Goal: Task Accomplishment & Management: Manage account settings

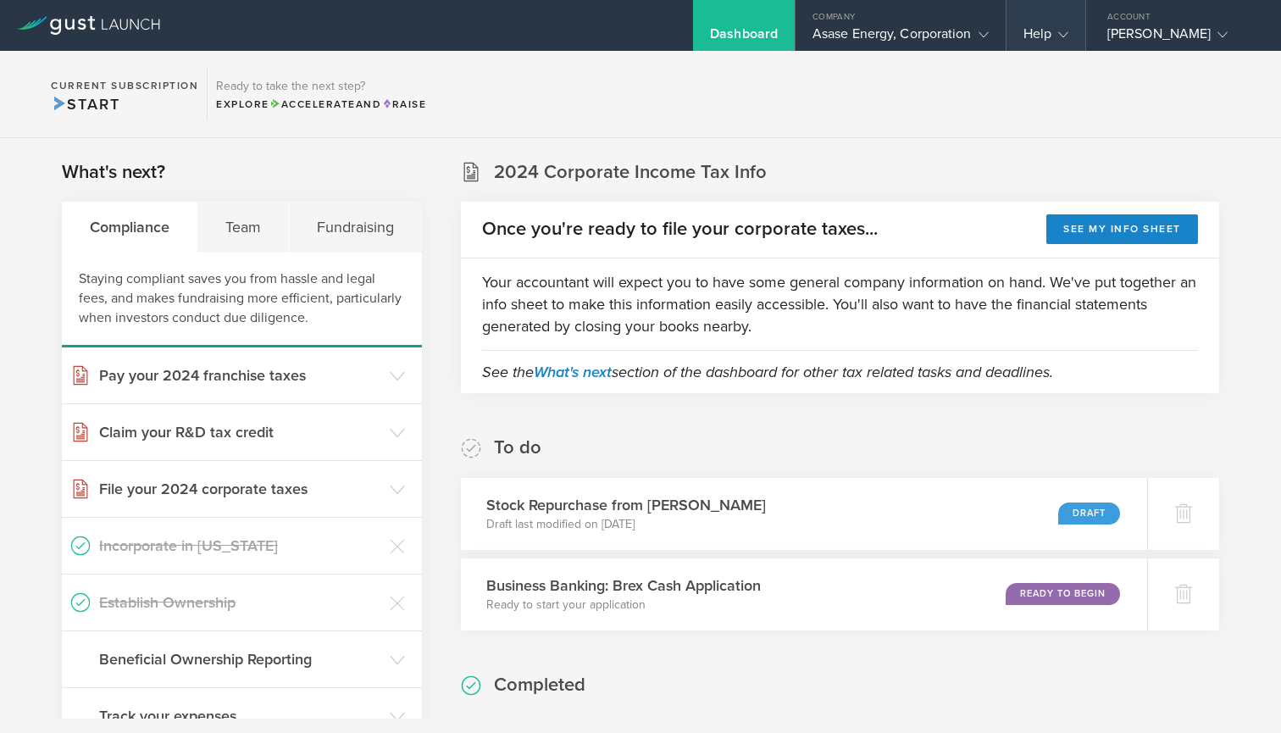
click at [1064, 33] on icon at bounding box center [1063, 35] width 10 height 10
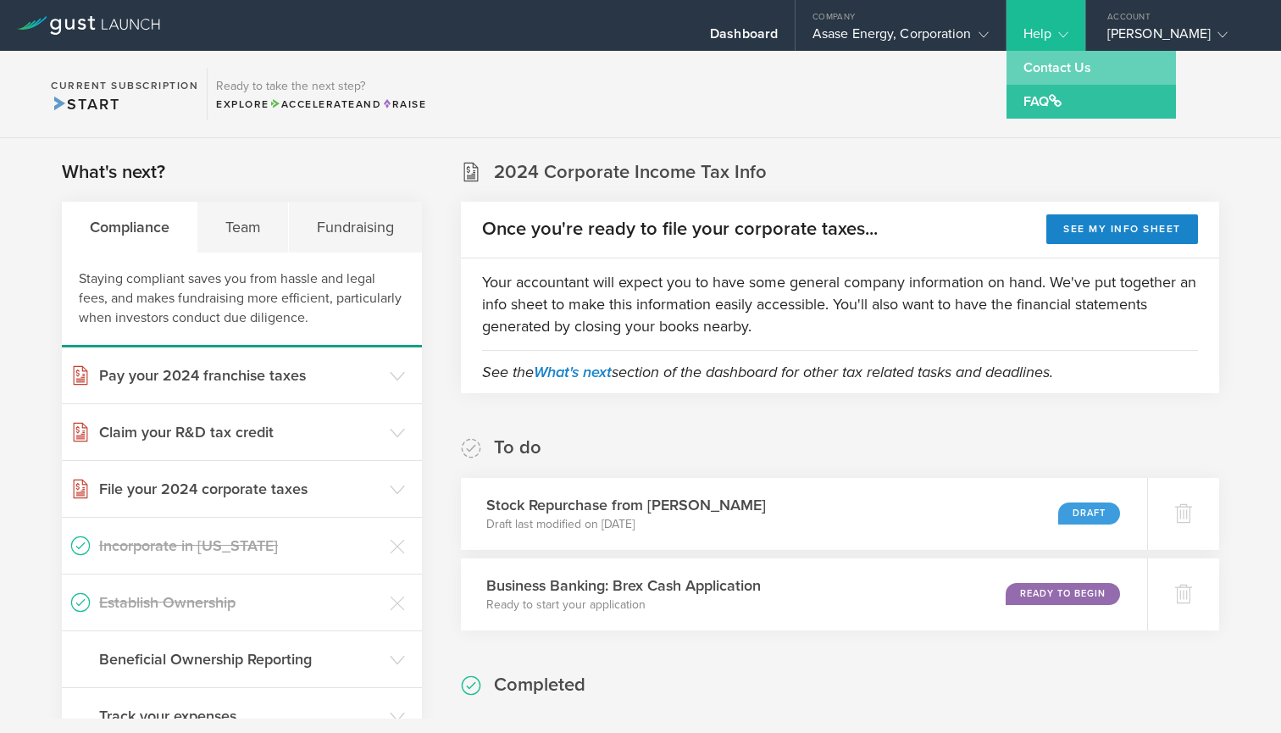
click at [1040, 69] on link "Contact Us" at bounding box center [1091, 68] width 169 height 34
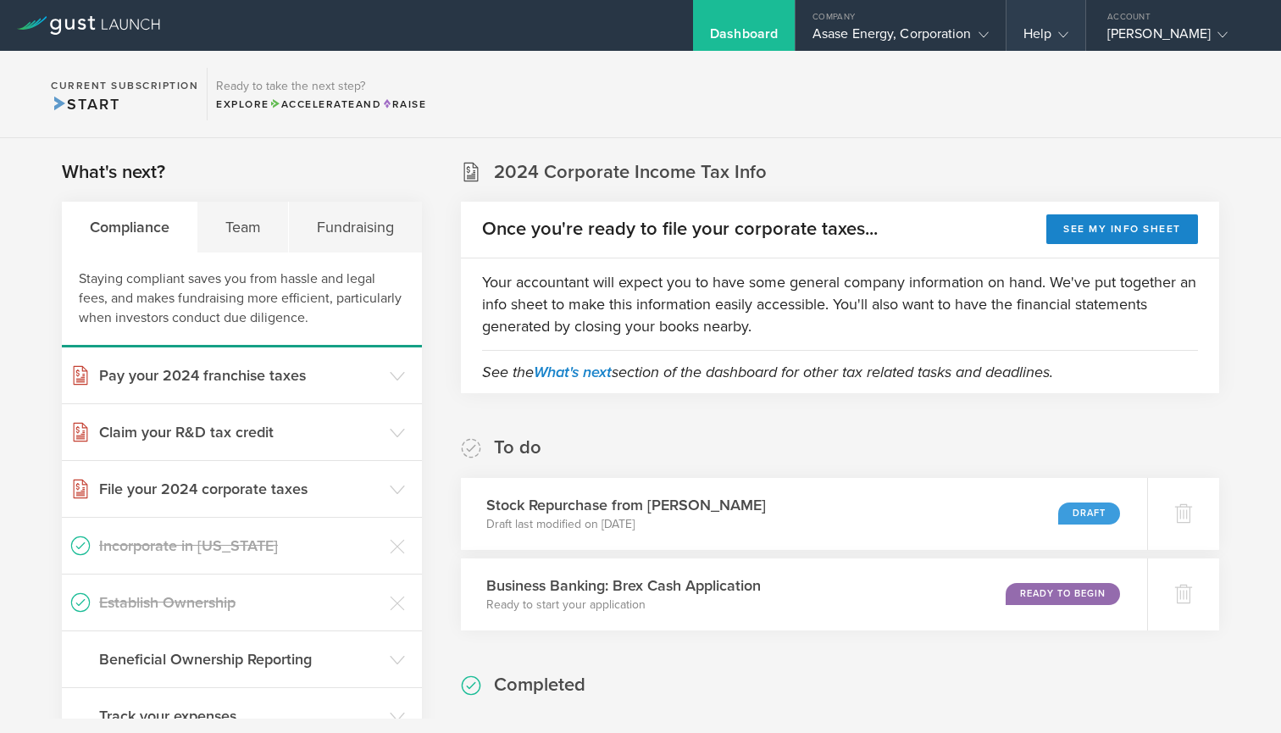
click at [1066, 30] on icon at bounding box center [1063, 35] width 10 height 10
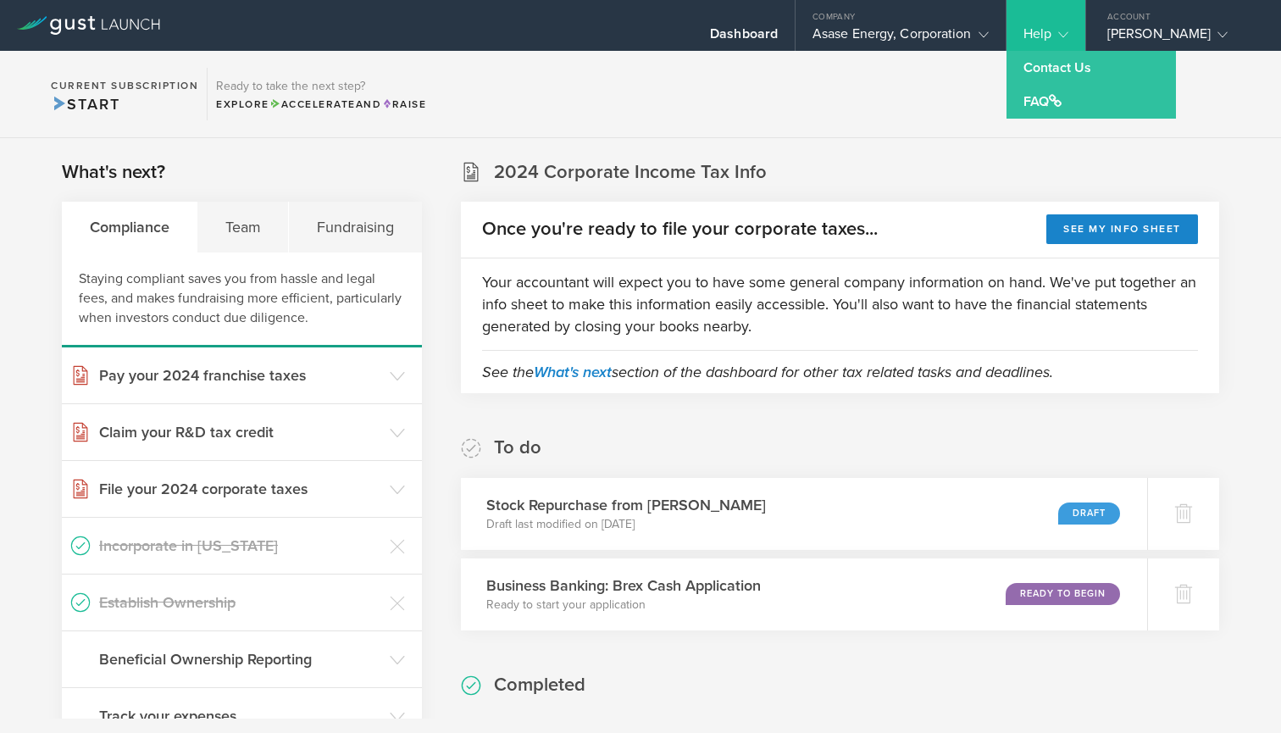
click at [1043, 29] on div "Help" at bounding box center [1046, 37] width 45 height 25
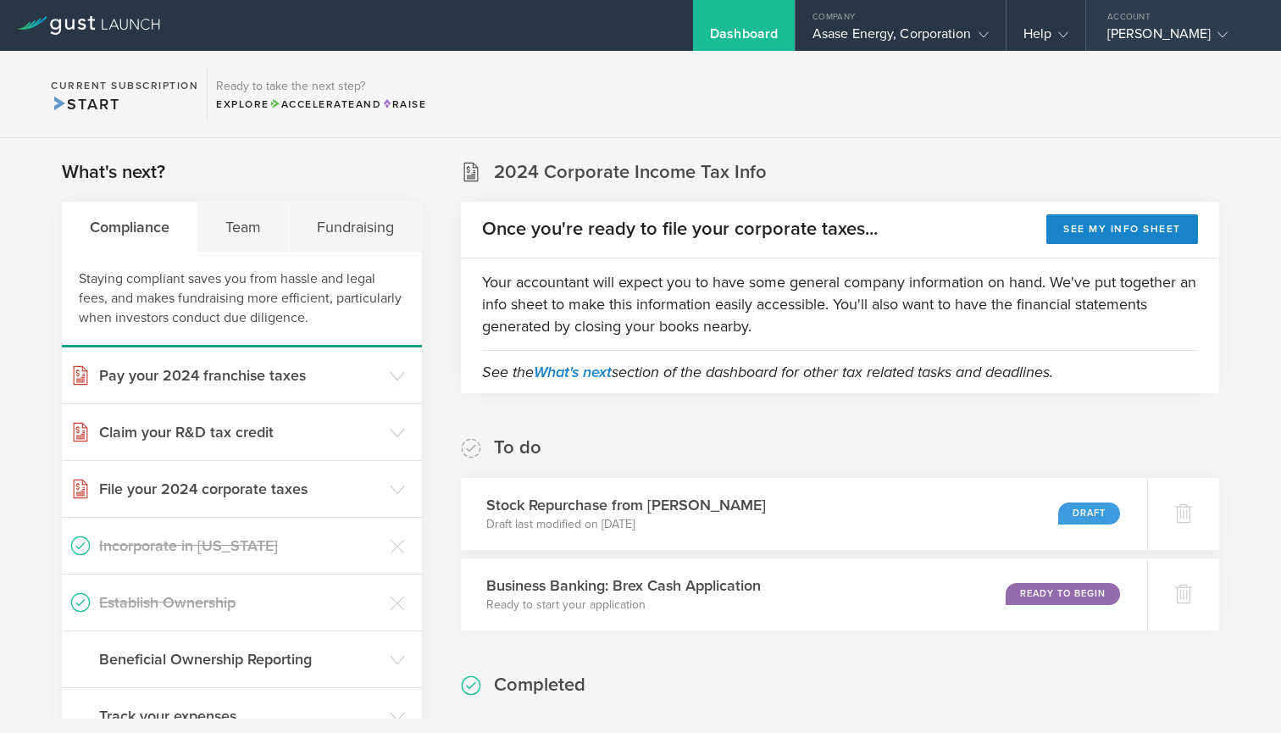
click at [1237, 34] on div "[PERSON_NAME]" at bounding box center [1179, 37] width 144 height 25
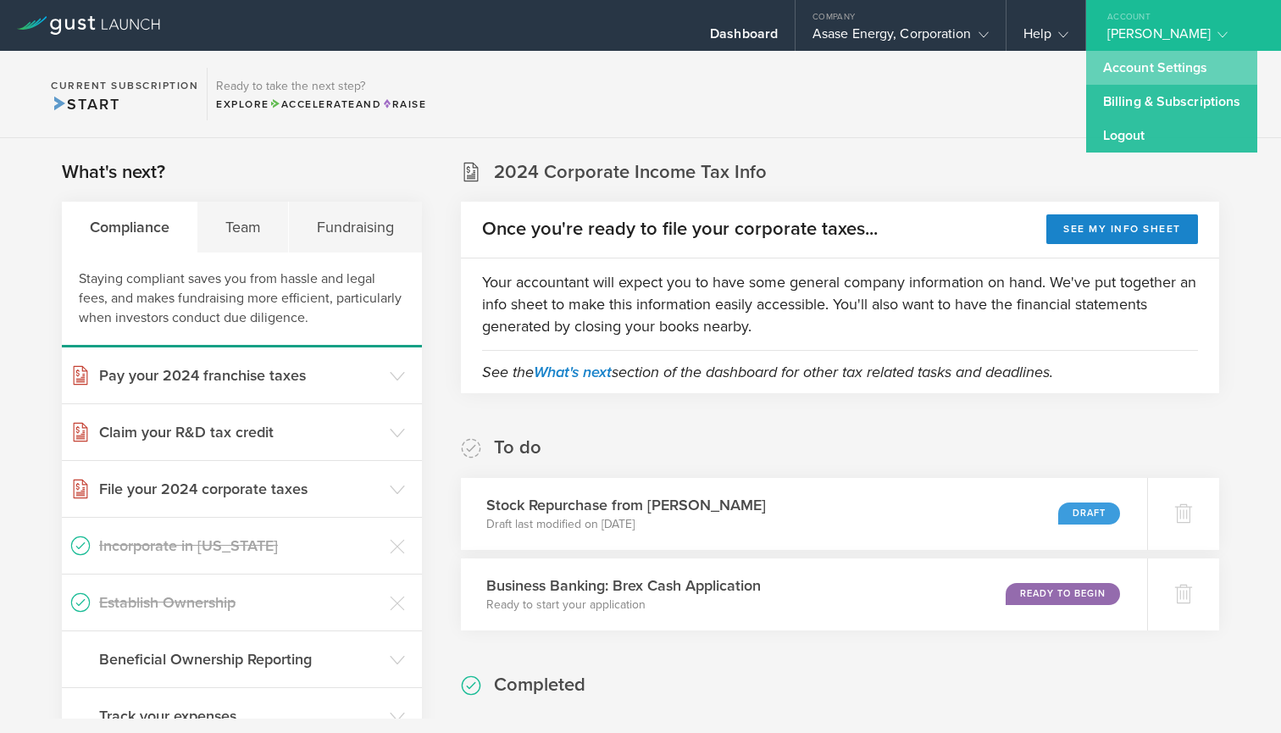
click at [1153, 72] on link "Account Settings" at bounding box center [1171, 68] width 171 height 34
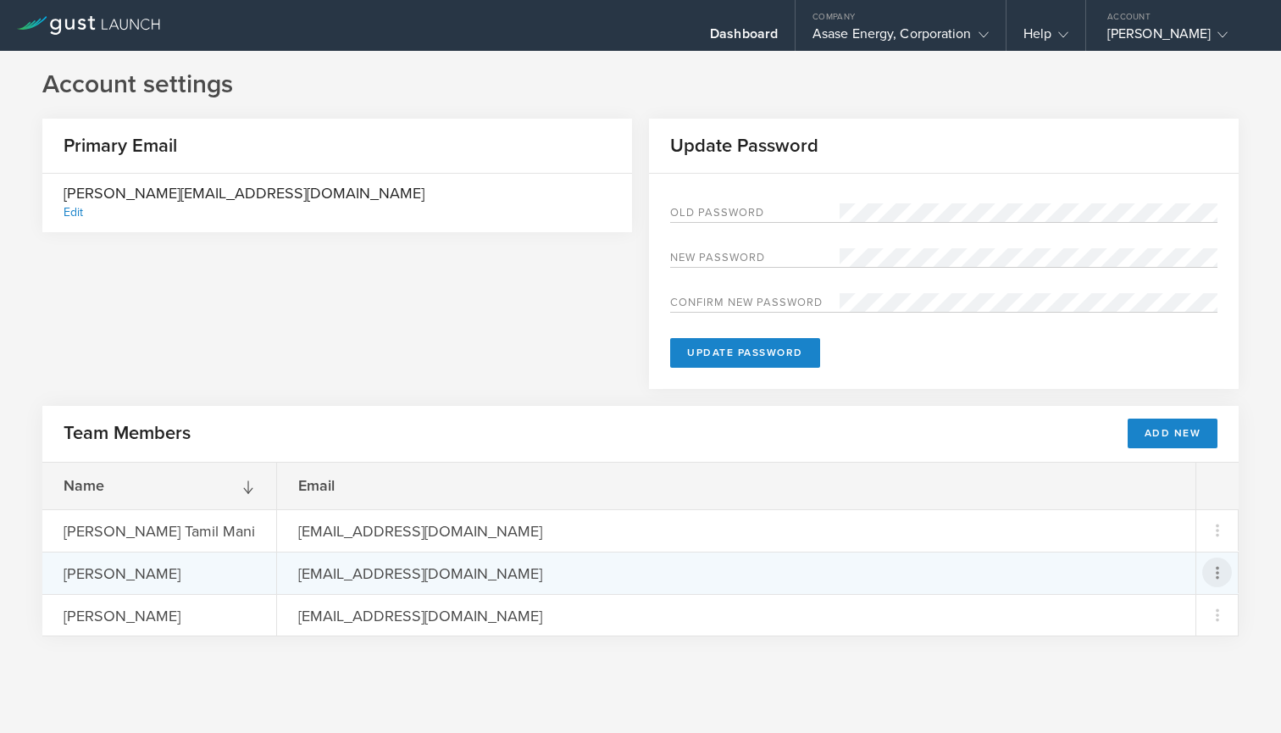
click at [1222, 571] on icon at bounding box center [1217, 573] width 20 height 20
click at [1156, 649] on div "Remove Team Member" at bounding box center [1159, 649] width 139 height 19
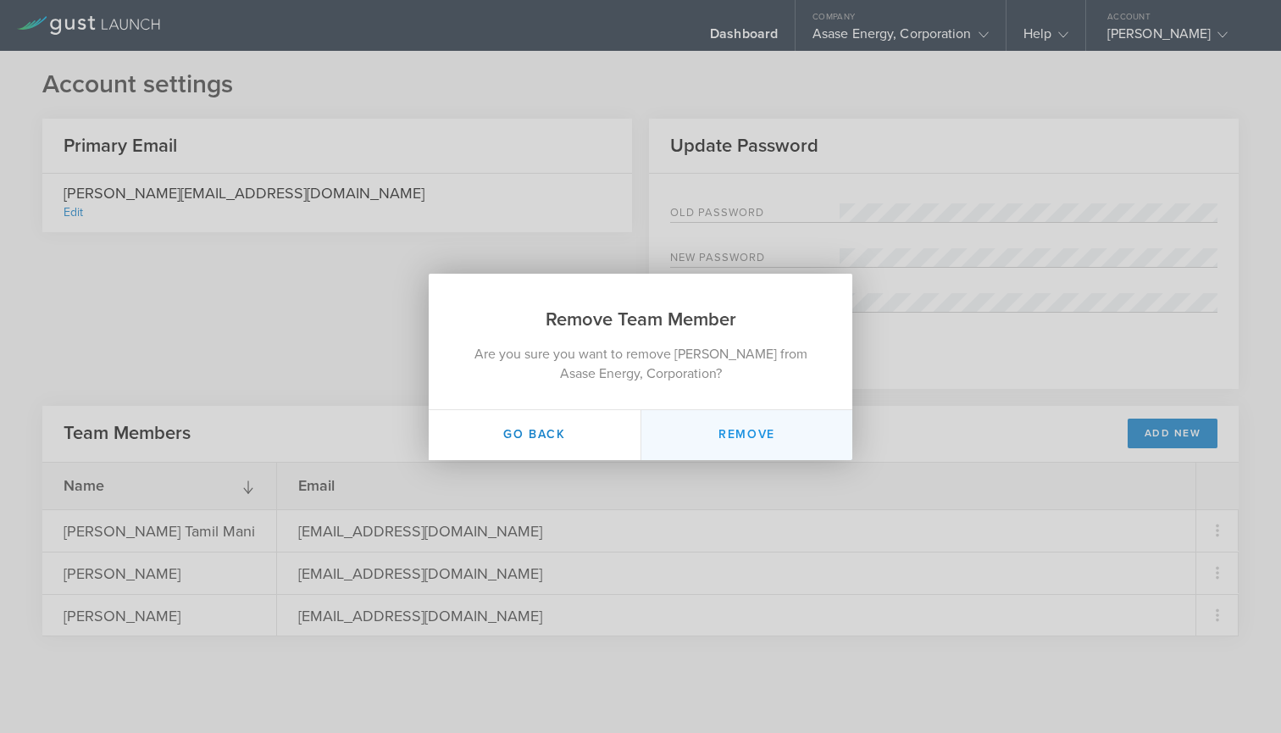
click at [749, 431] on button "Remove" at bounding box center [747, 435] width 212 height 50
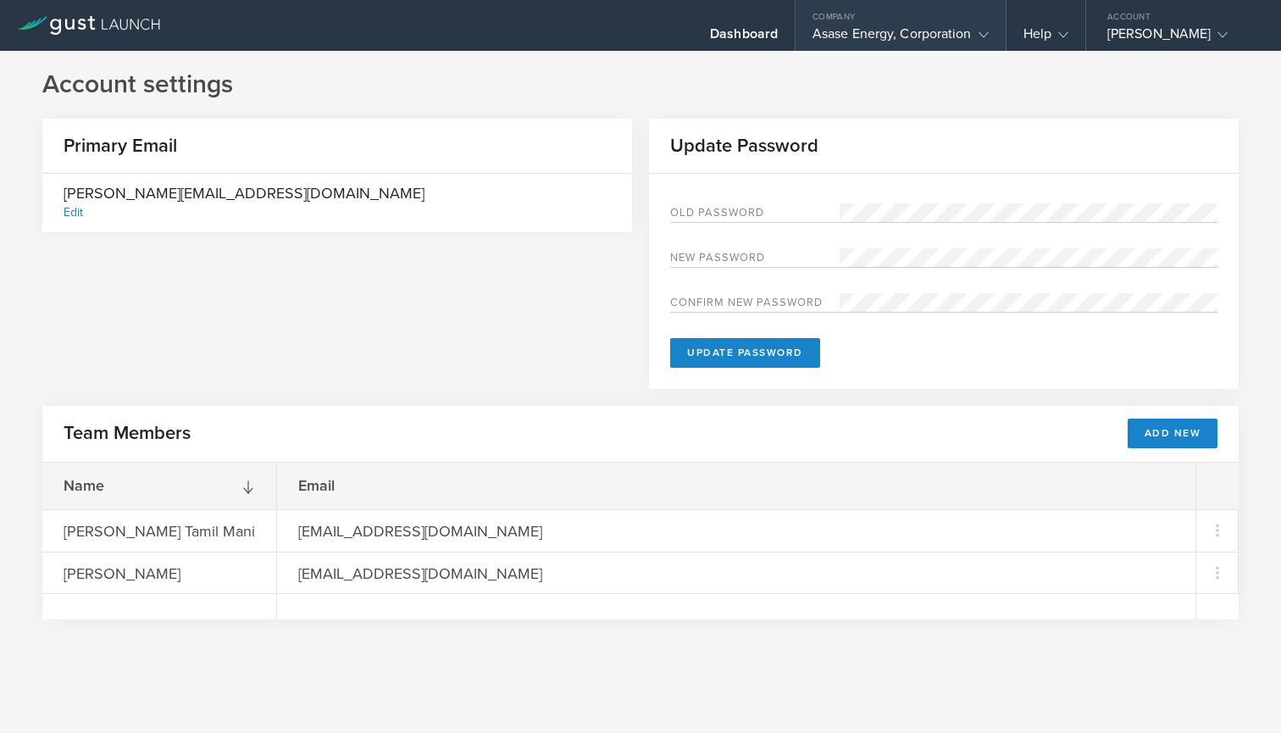
click at [980, 31] on icon at bounding box center [984, 35] width 10 height 10
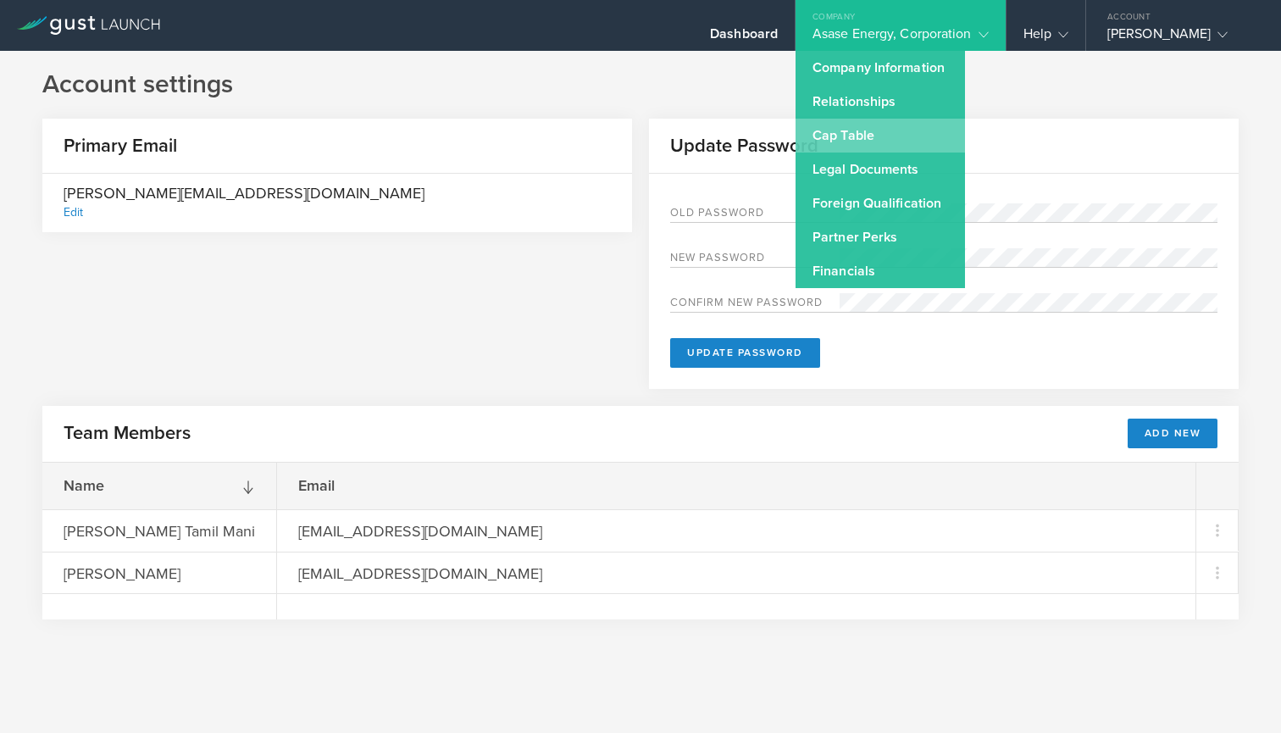
click at [844, 140] on link "Cap Table" at bounding box center [880, 136] width 169 height 34
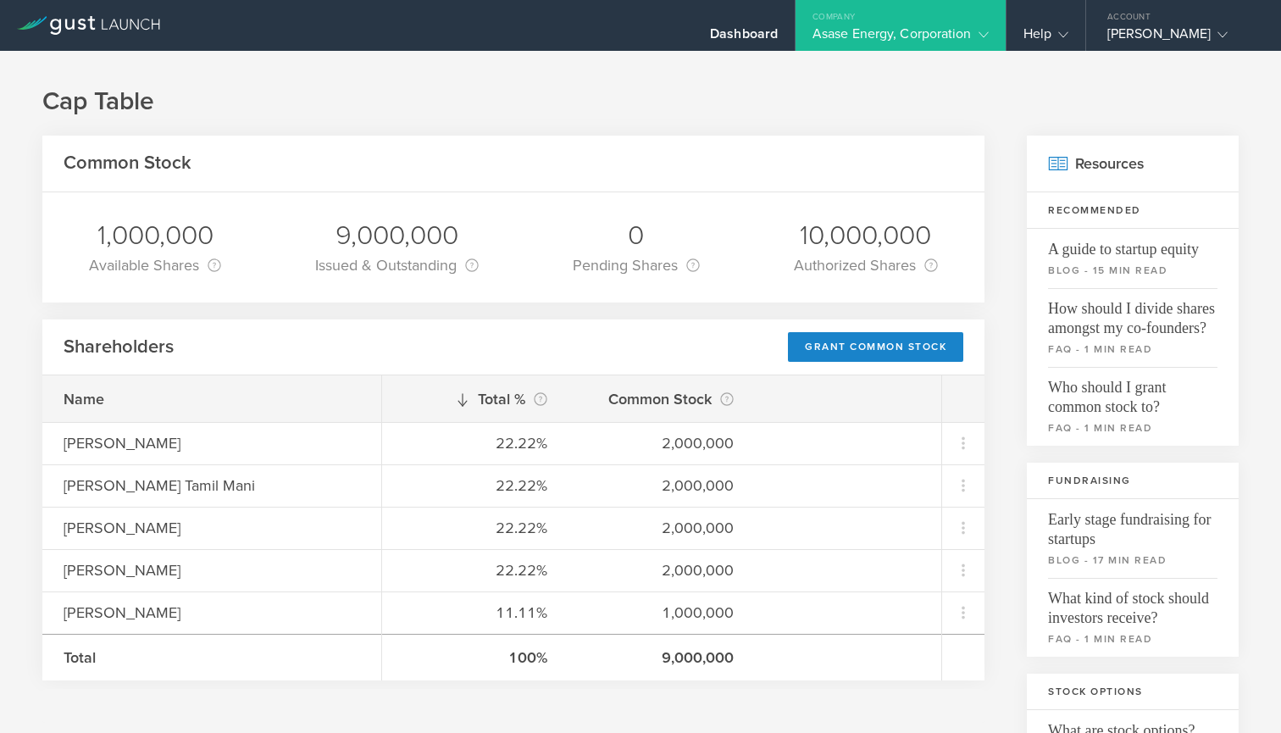
click at [982, 25] on gust-icon at bounding box center [980, 33] width 17 height 17
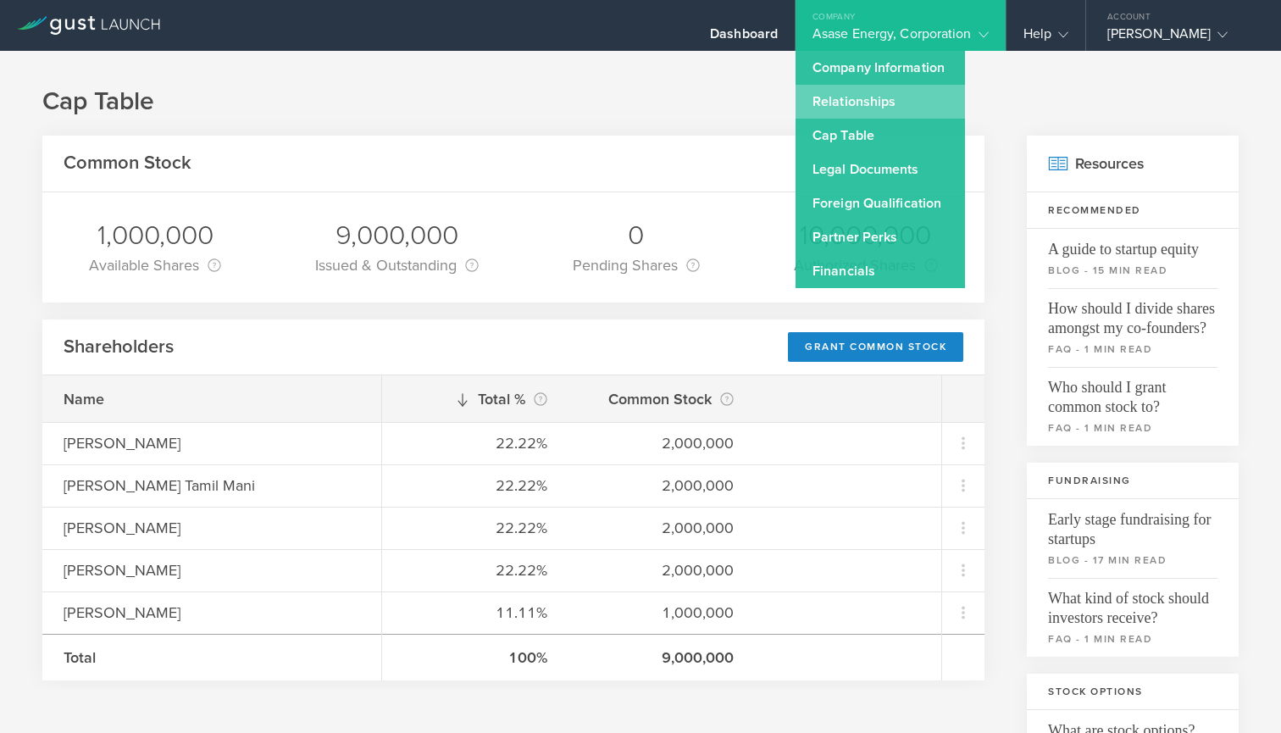
click at [839, 101] on link "Relationships" at bounding box center [880, 102] width 169 height 34
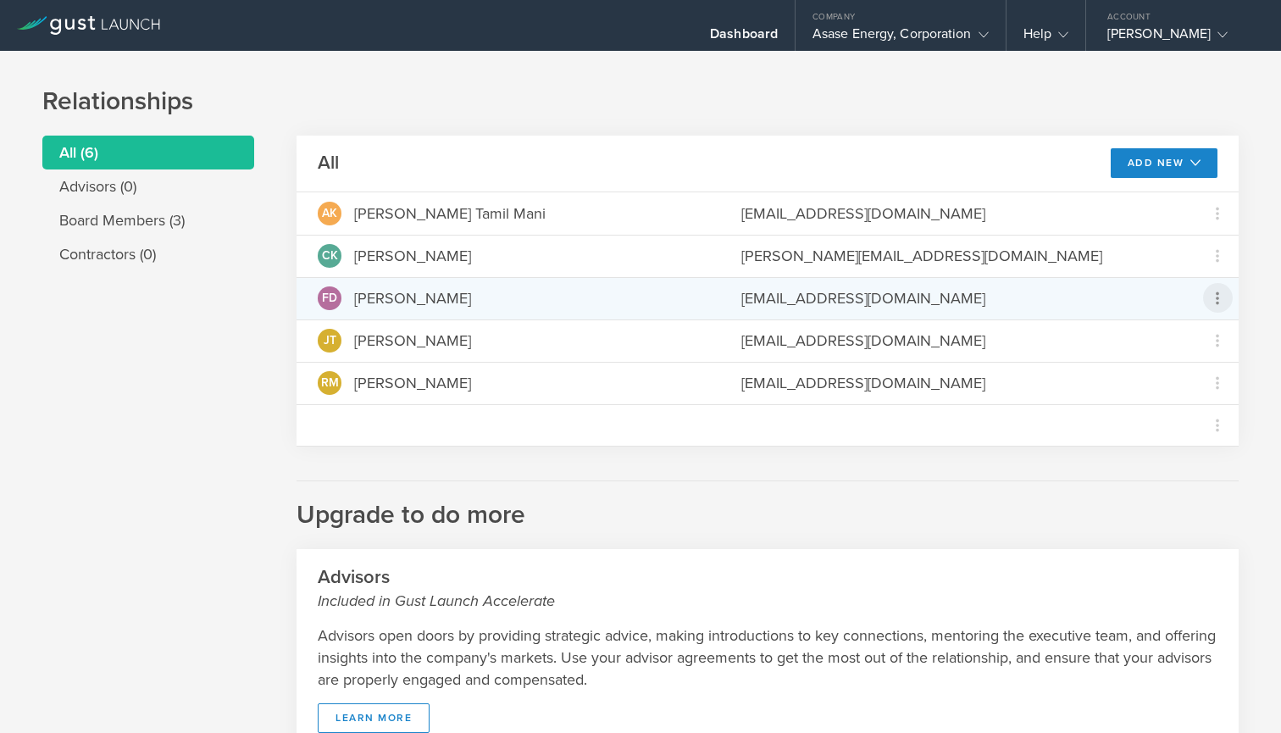
click at [1215, 297] on icon at bounding box center [1217, 298] width 20 height 20
click at [1231, 33] on md-backdrop at bounding box center [640, 366] width 1281 height 733
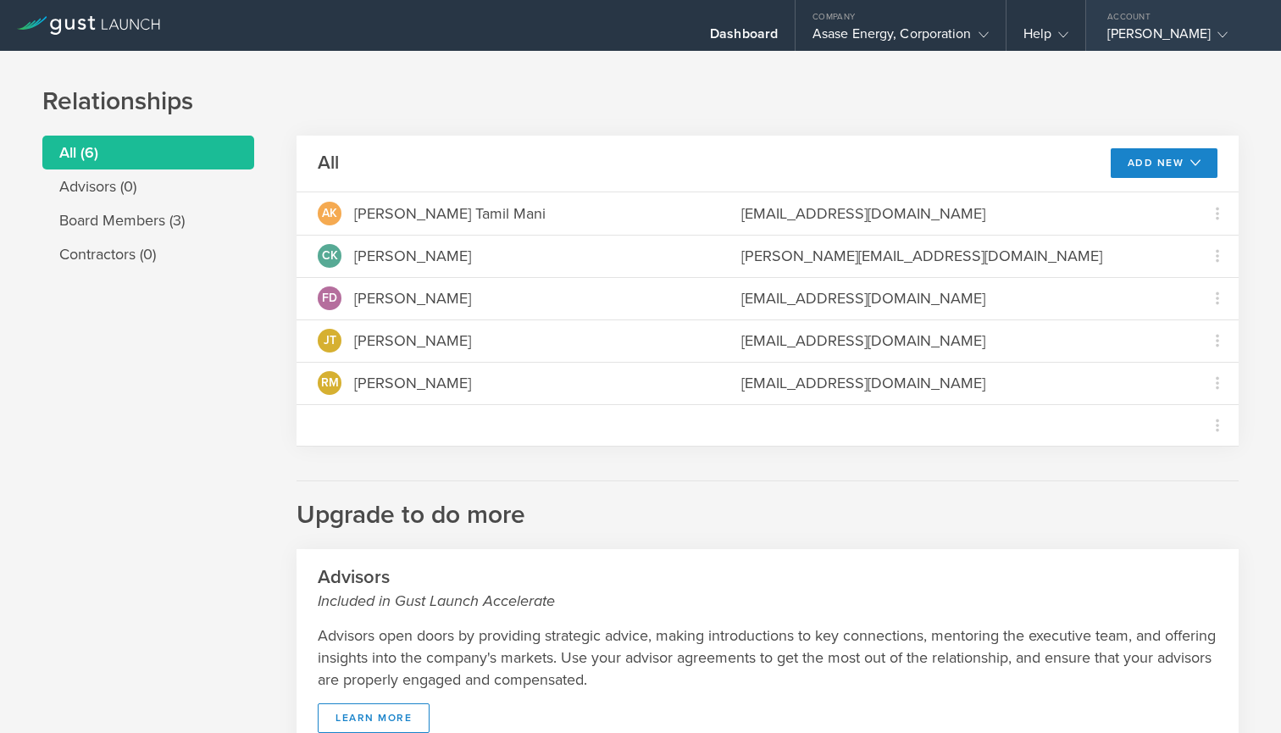
click at [1228, 35] on icon at bounding box center [1223, 35] width 10 height 10
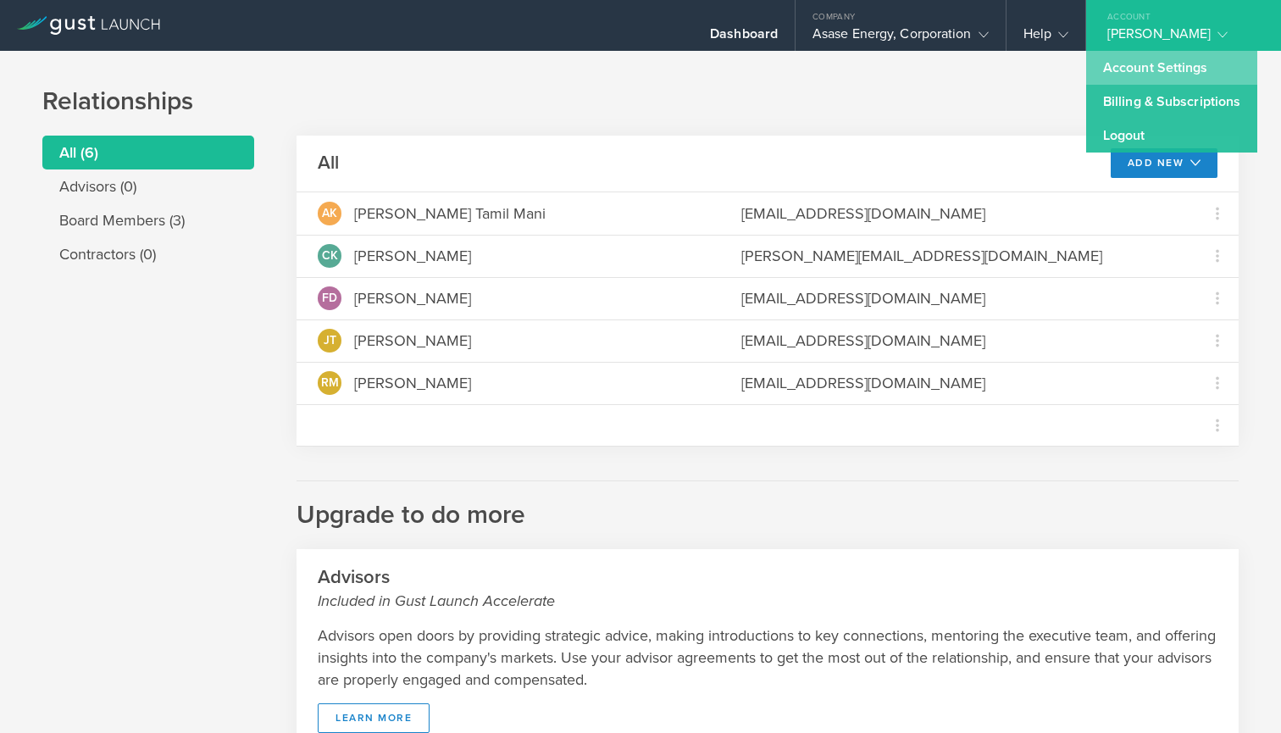
click at [1165, 62] on link "Account Settings" at bounding box center [1171, 68] width 171 height 34
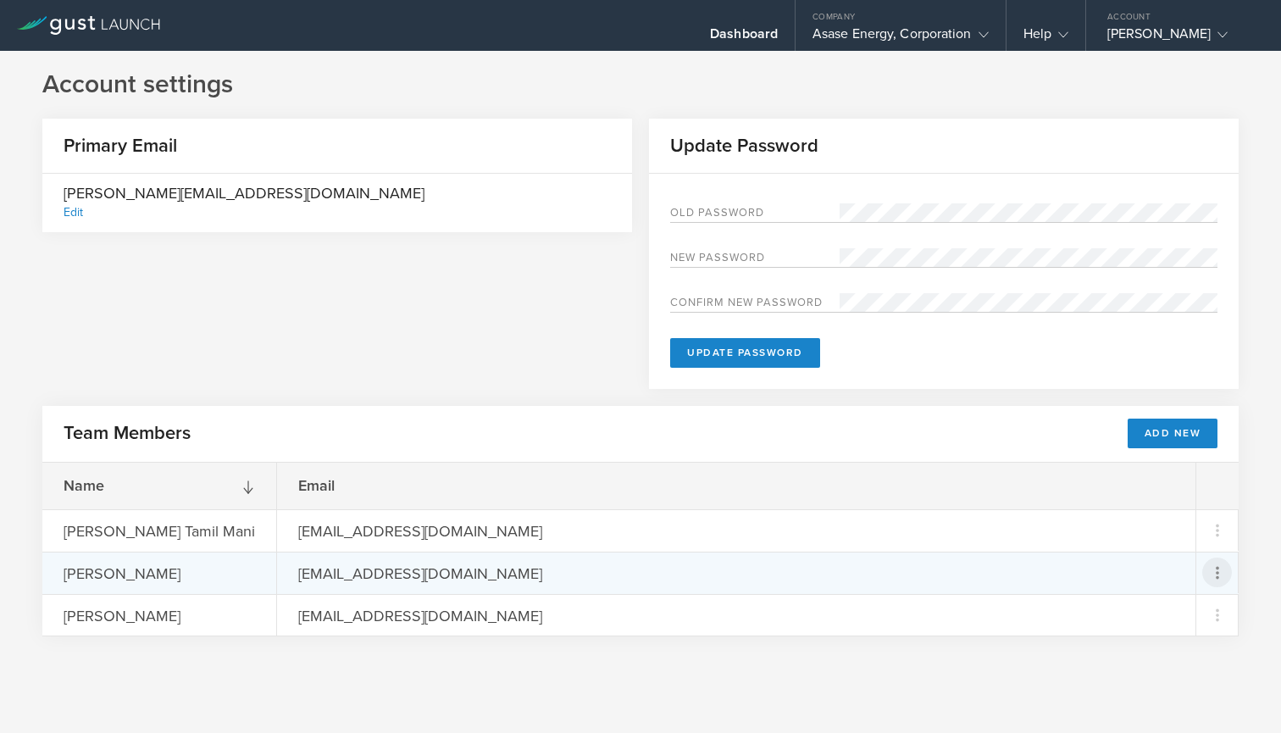
click at [1218, 571] on icon at bounding box center [1217, 573] width 20 height 20
